Goal: Find specific page/section: Find specific page/section

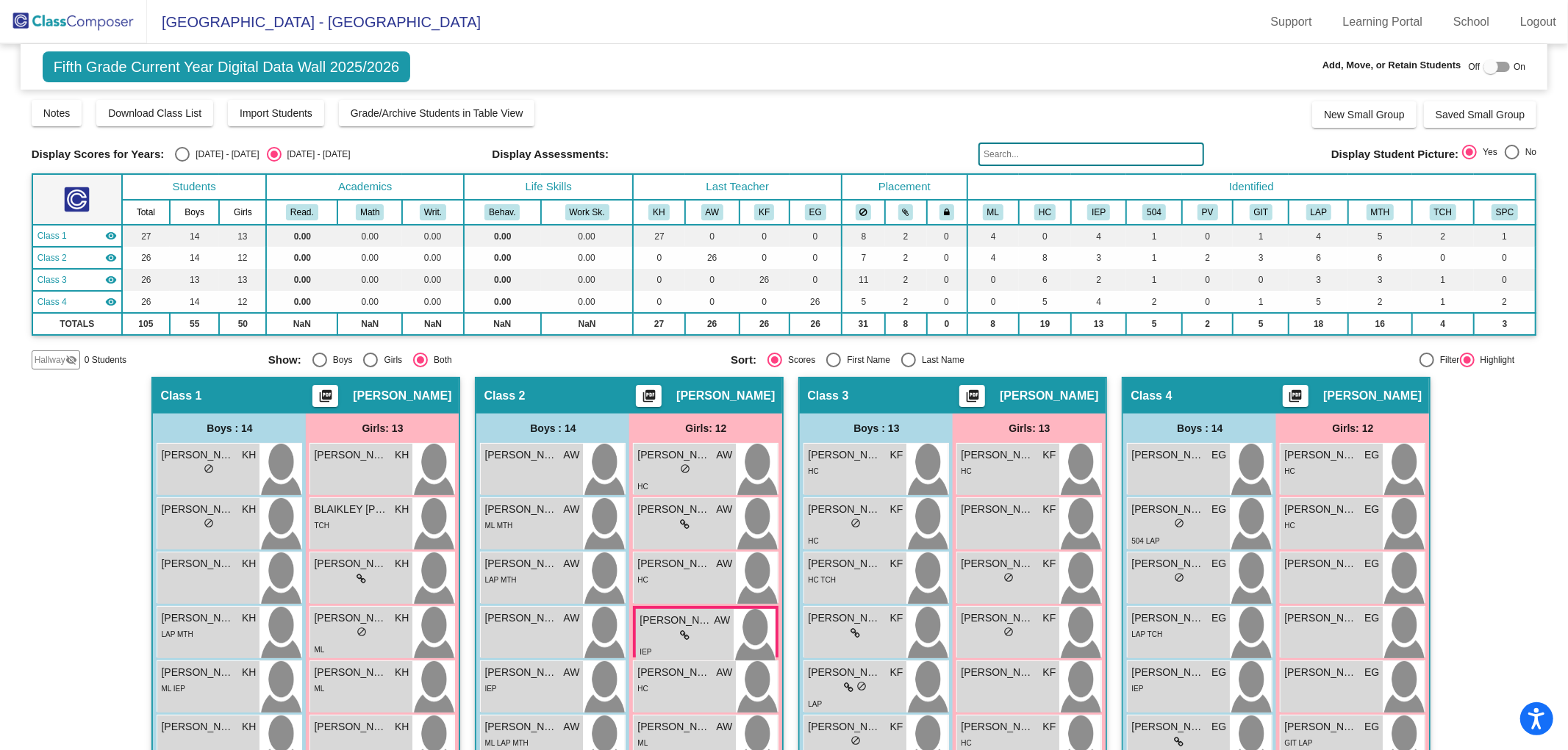
click at [71, 20] on img at bounding box center [73, 22] width 147 height 44
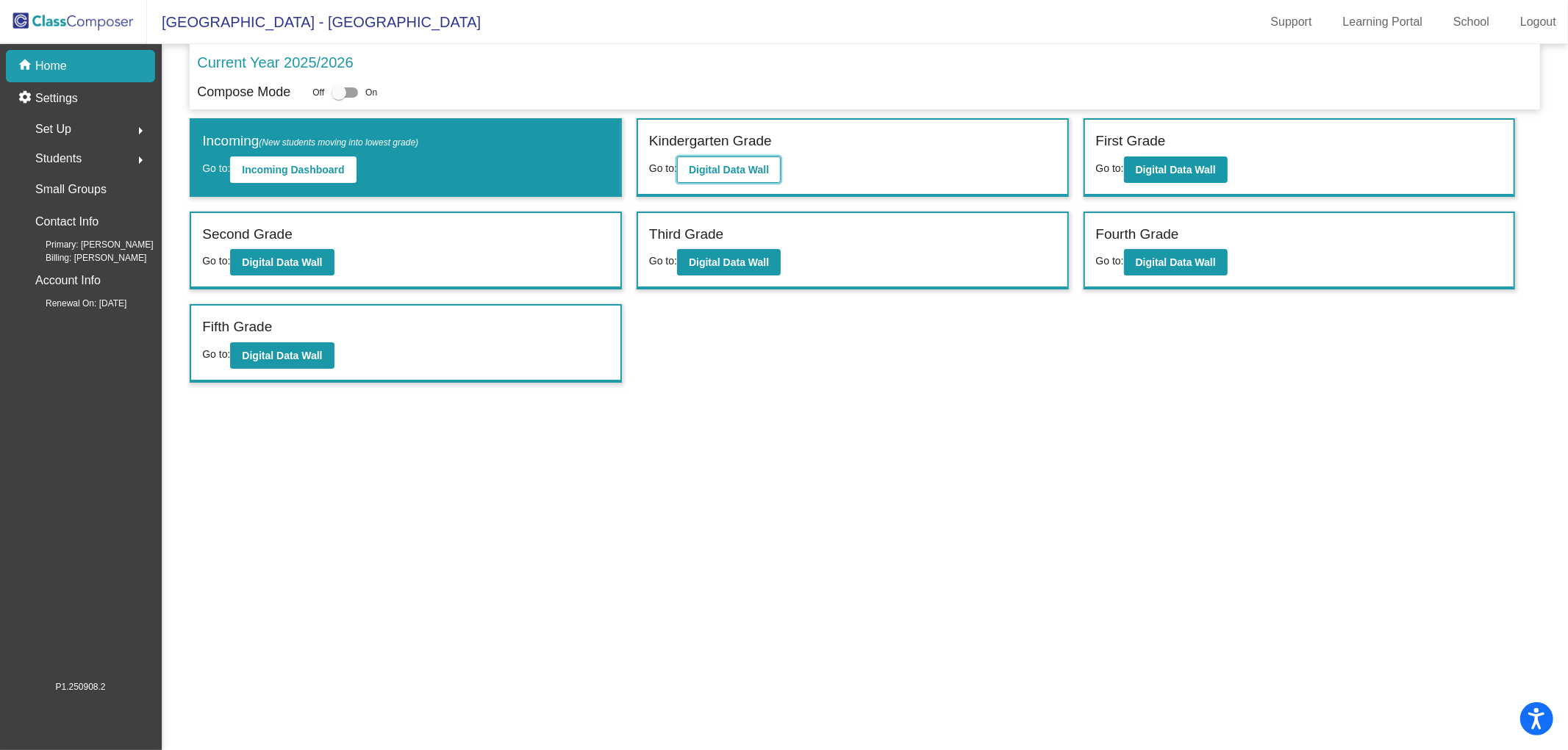
click at [734, 164] on b "Digital Data Wall" at bounding box center [729, 170] width 80 height 12
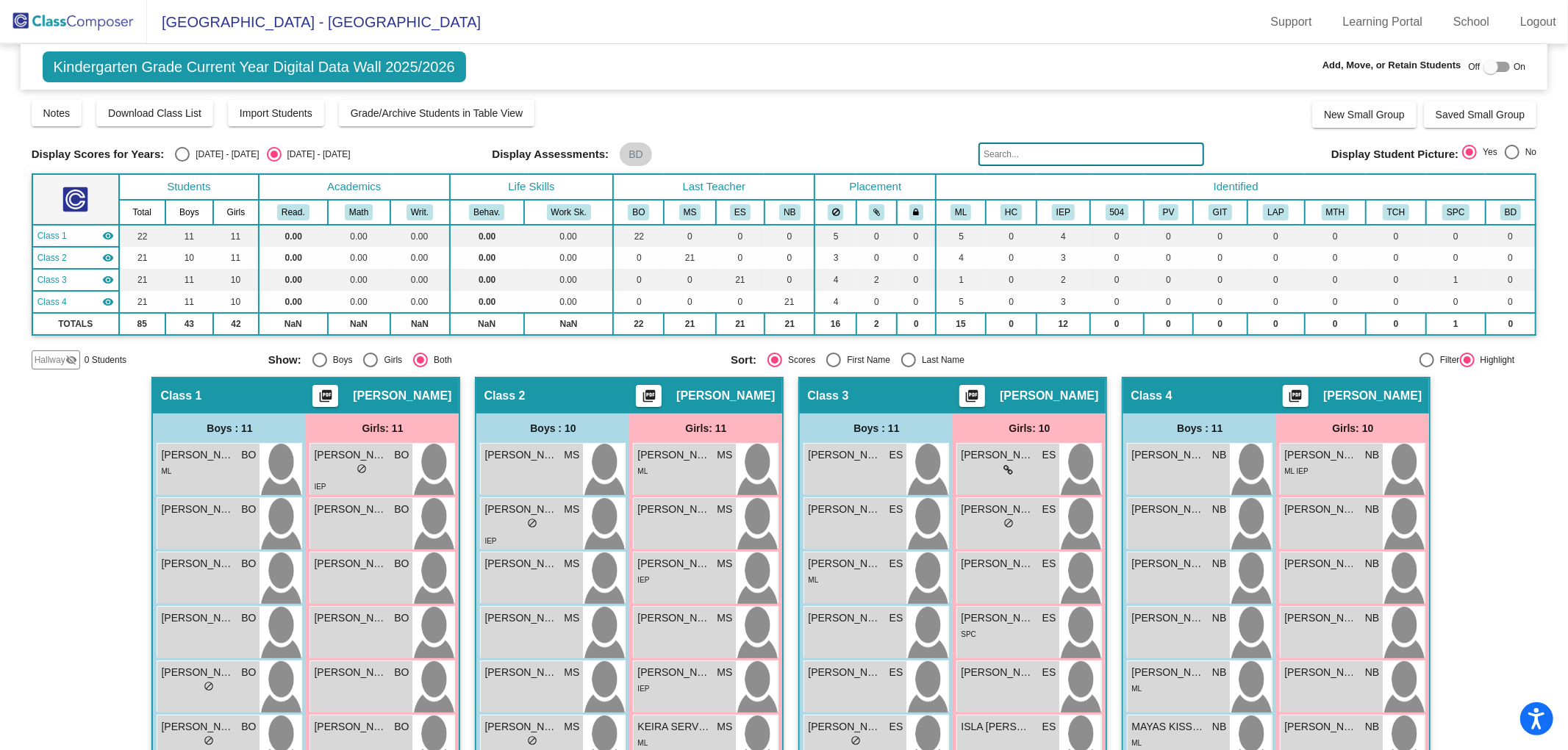
click at [187, 152] on div "Select an option" at bounding box center [183, 154] width 15 height 15
click at [183, 161] on input "[DATE] - [DATE]" at bounding box center [182, 161] width 1 height 1
radio input "true"
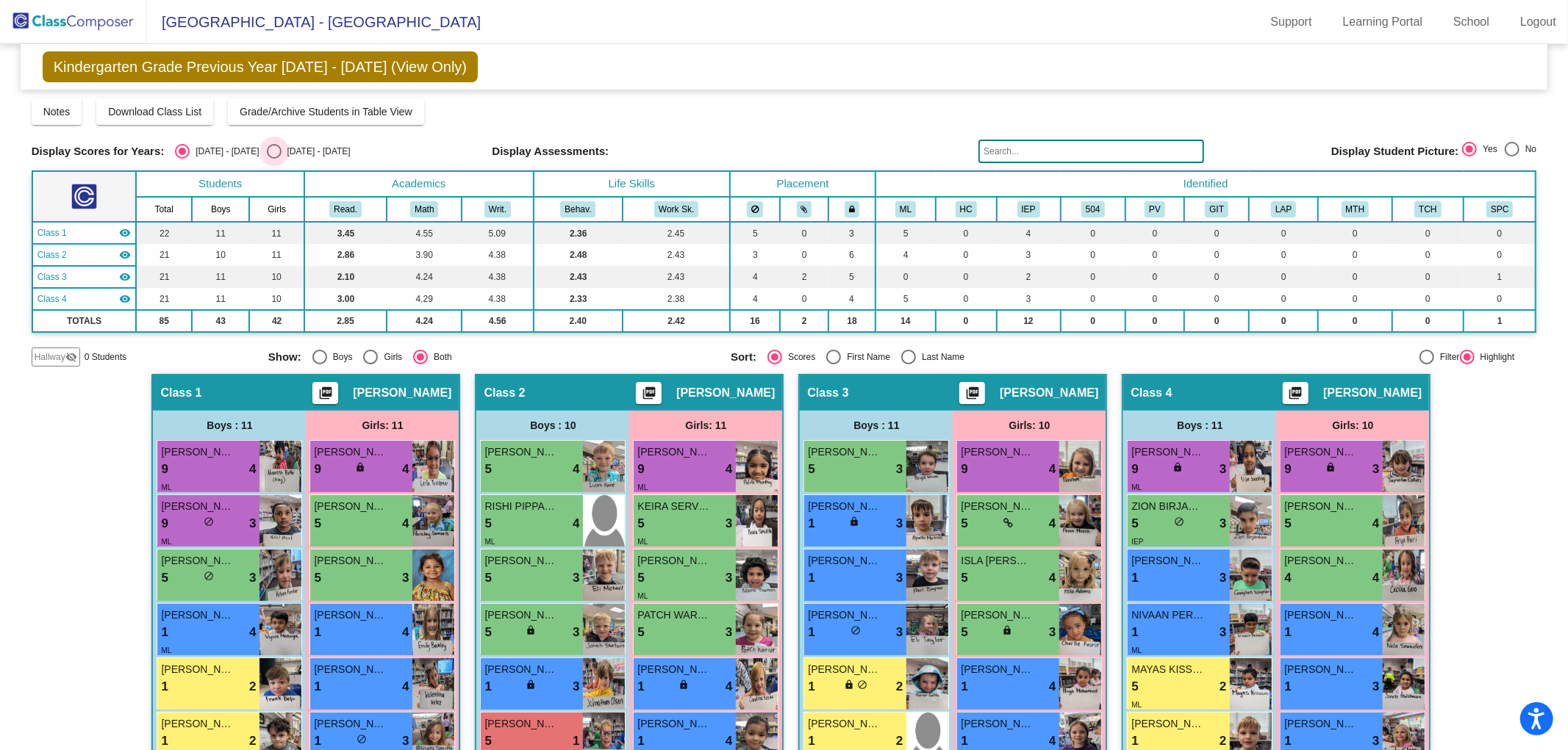
click at [281, 151] on div "[DATE] - [DATE]" at bounding box center [316, 151] width 69 height 13
click at [274, 159] on input "[DATE] - [DATE]" at bounding box center [274, 159] width 1 height 1
radio input "true"
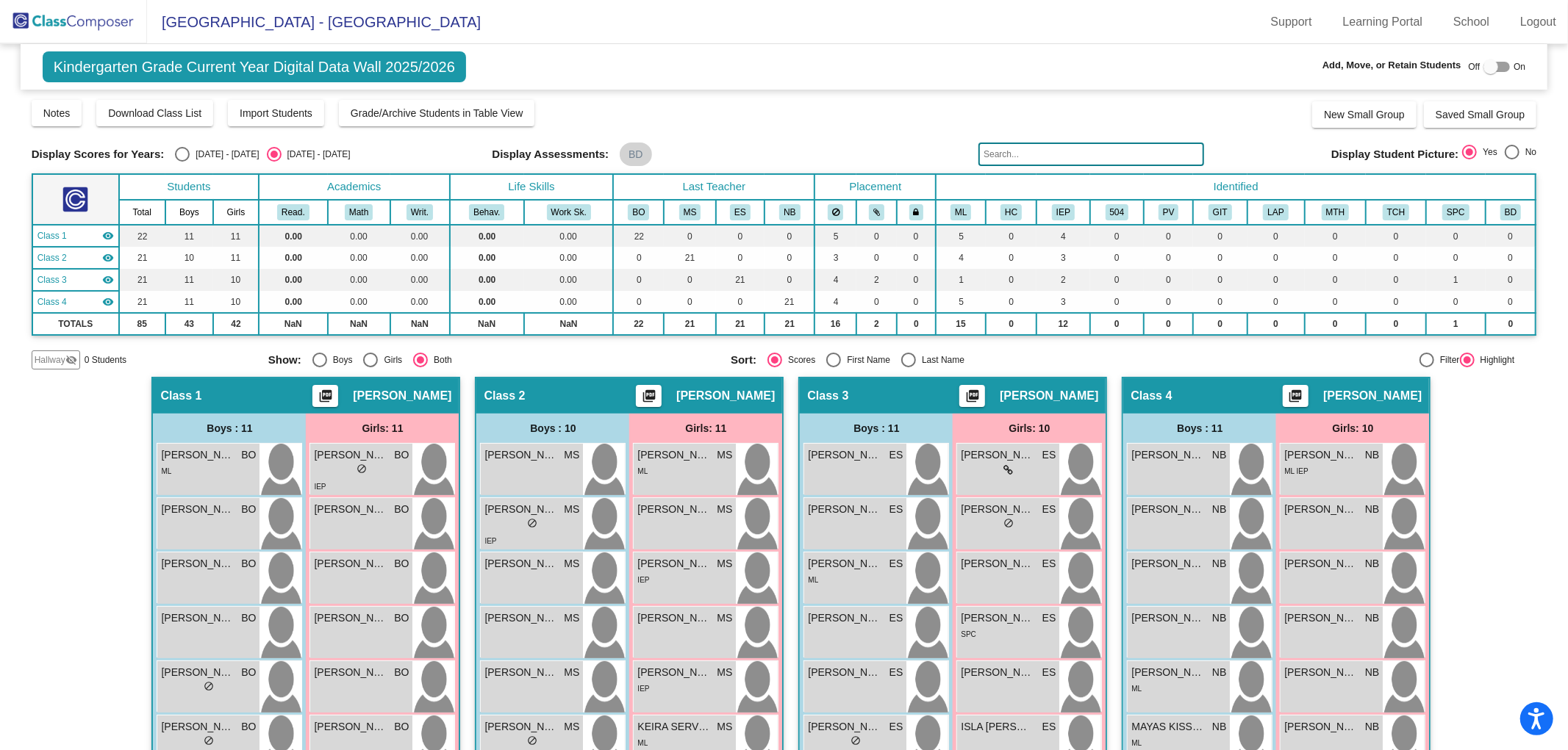
click at [68, 24] on img at bounding box center [73, 22] width 147 height 44
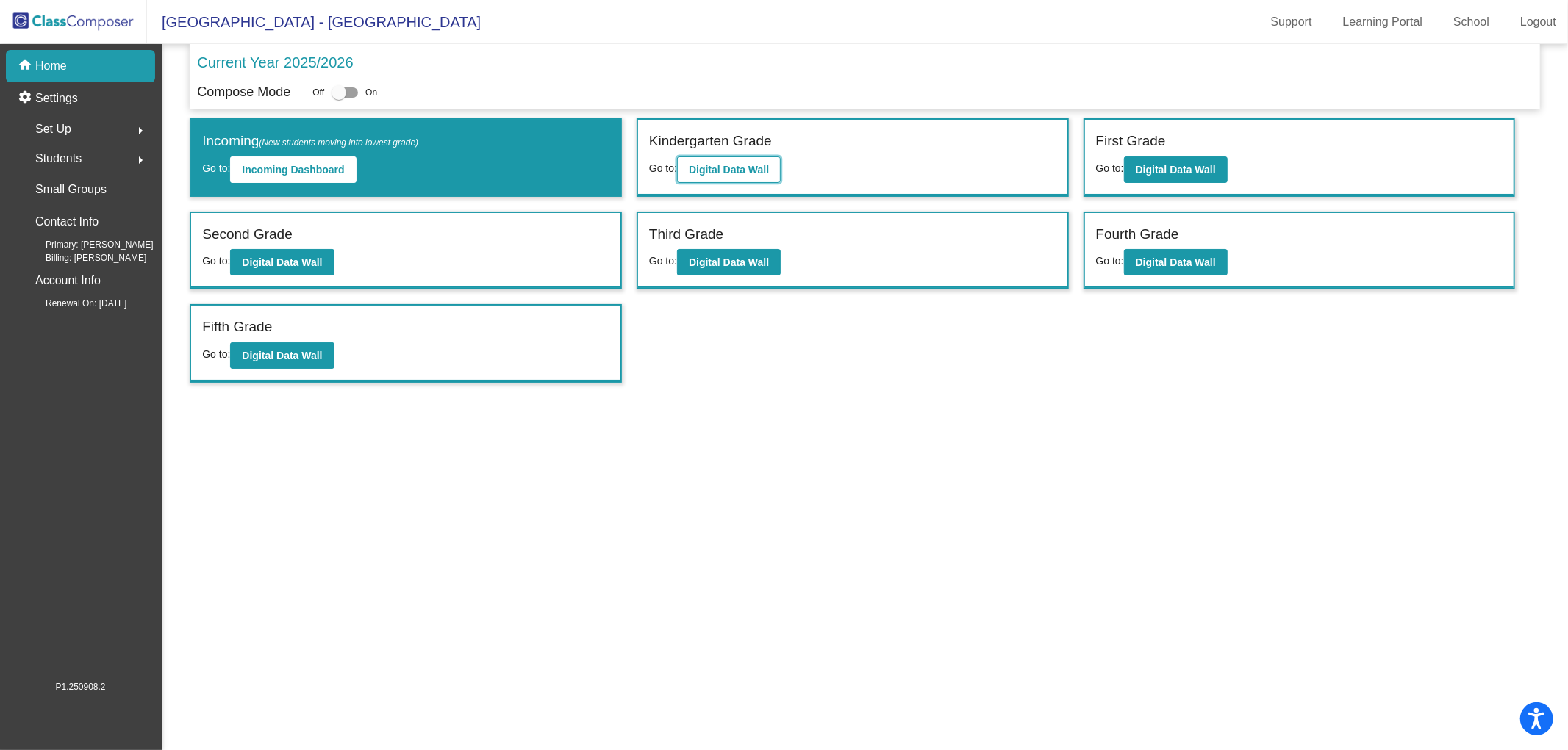
click at [729, 164] on b "Digital Data Wall" at bounding box center [729, 170] width 80 height 12
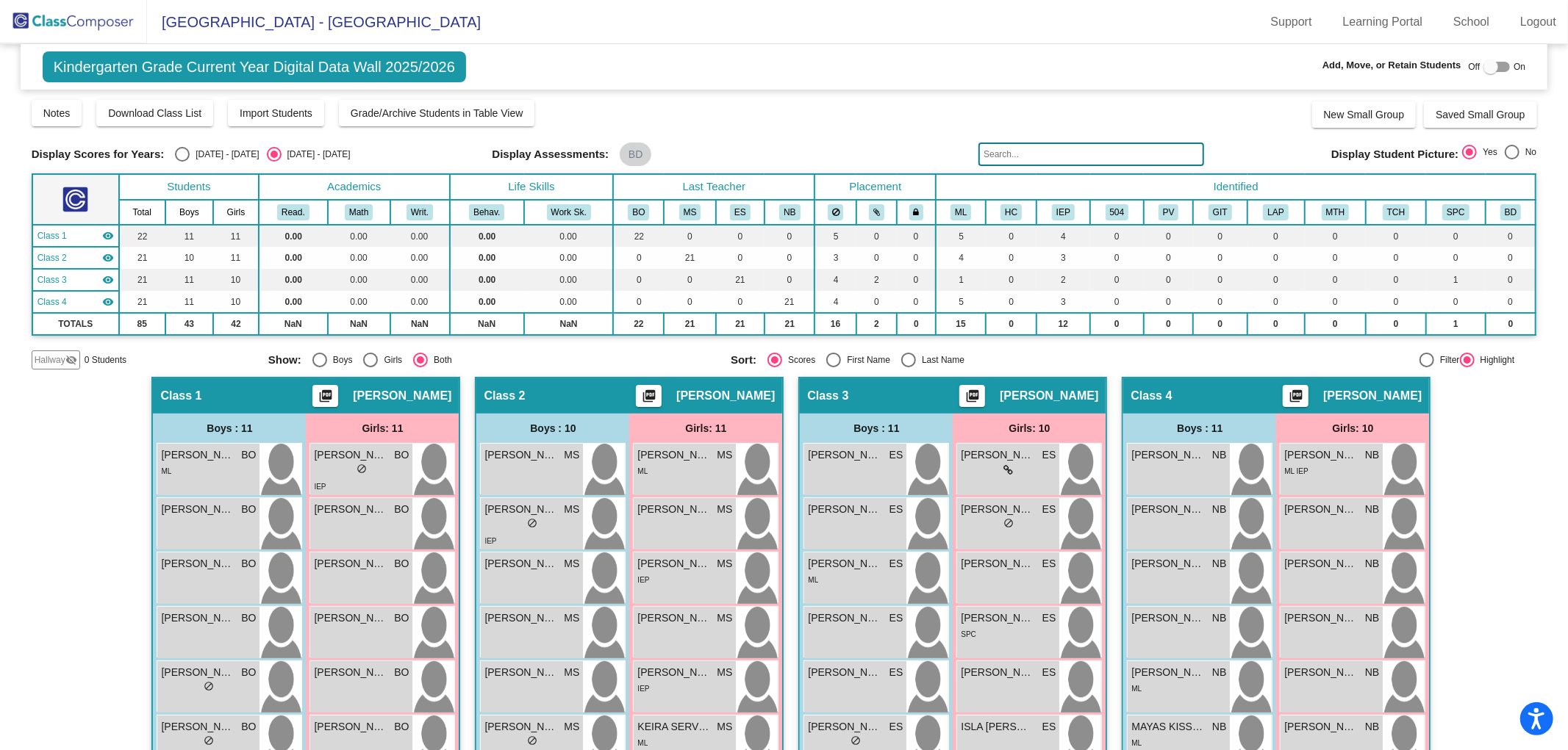
click at [183, 154] on div "Select an option" at bounding box center [183, 154] width 0 height 0
click at [182, 161] on input "[DATE] - [DATE]" at bounding box center [182, 161] width 1 height 1
radio input "true"
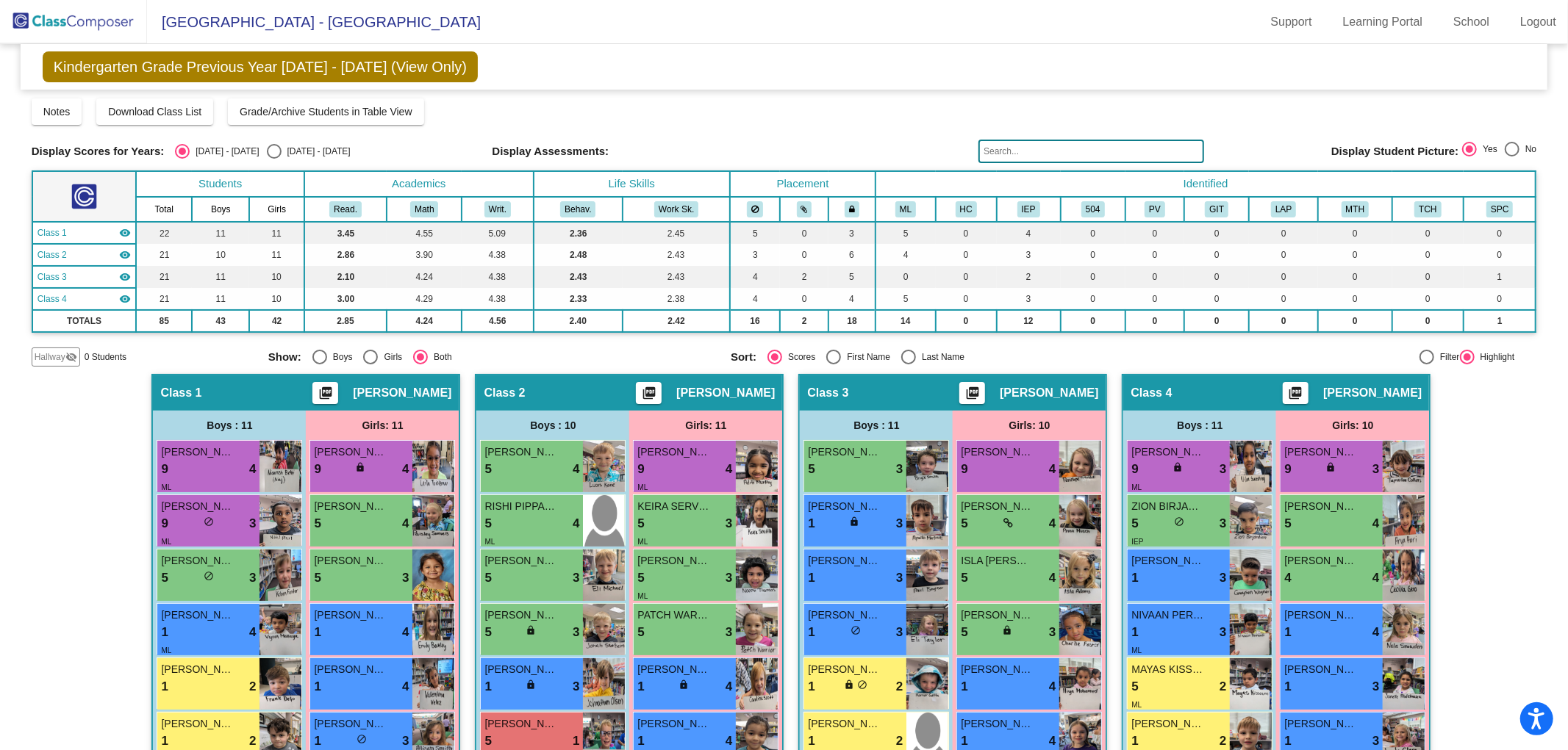
click at [113, 32] on img at bounding box center [73, 22] width 147 height 44
